Goal: Find specific page/section: Find specific page/section

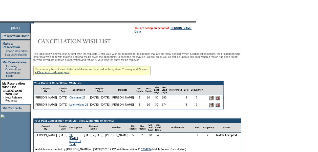
scroll to position [31, 0]
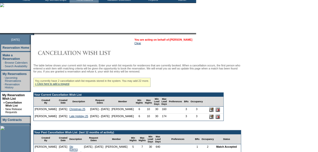
click at [187, 40] on link "[PERSON_NAME]" at bounding box center [181, 39] width 23 height 3
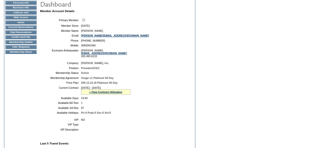
scroll to position [17, 0]
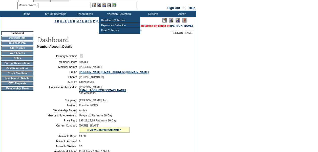
click at [85, 6] on input "text" at bounding box center [64, 5] width 53 height 5
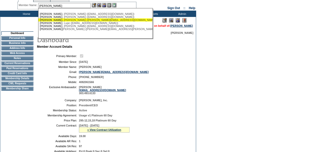
click at [66, 21] on div "Prado , Jose (joseluis@pradob.com)" at bounding box center [95, 19] width 111 height 3
type input "Prado, Jose (joseluis@pradob.com)"
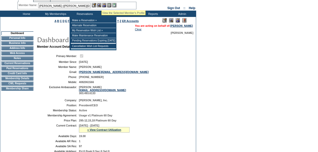
click at [101, 5] on img at bounding box center [99, 5] width 4 height 4
